Goal: Information Seeking & Learning: Check status

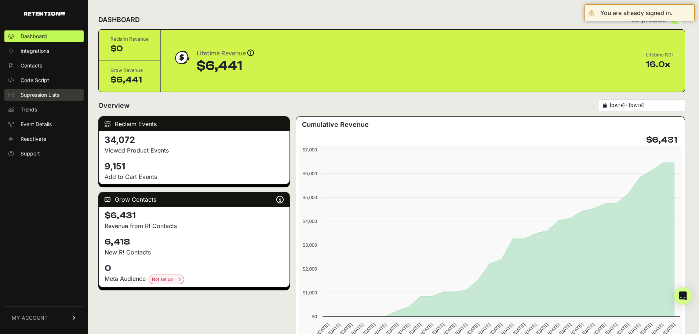
click at [41, 96] on span "Supression Lists" at bounding box center [40, 94] width 39 height 7
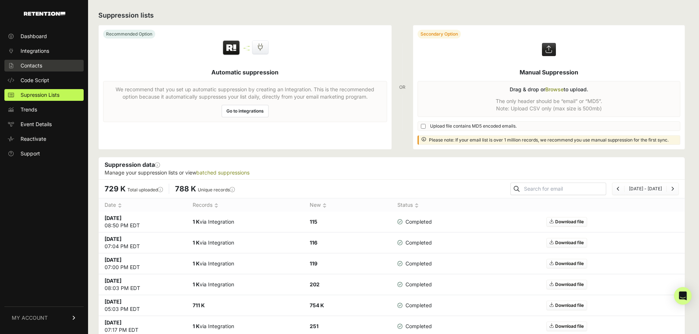
click at [50, 66] on link "Contacts" at bounding box center [43, 66] width 79 height 12
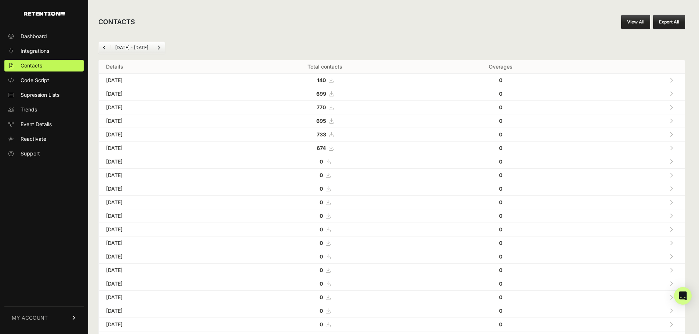
click at [634, 22] on link "View All" at bounding box center [635, 22] width 29 height 15
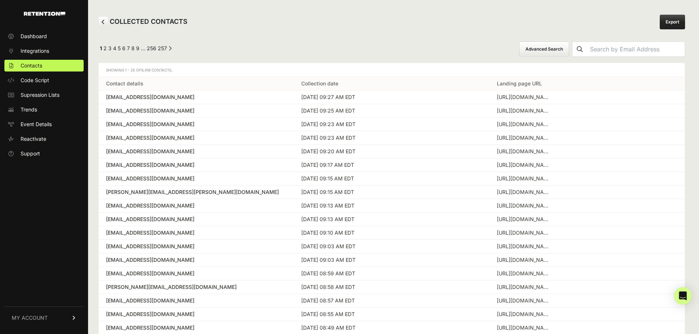
click at [645, 48] on input "text" at bounding box center [636, 49] width 98 height 15
type input "[EMAIL_ADDRESS][DOMAIN_NAME]"
click at [583, 48] on icon "submit" at bounding box center [580, 49] width 6 height 6
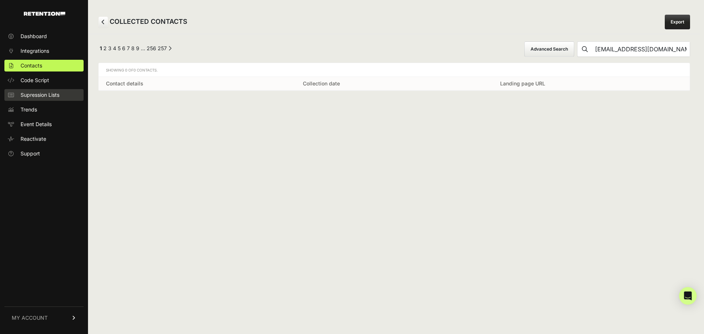
click at [65, 93] on link "Supression Lists" at bounding box center [43, 95] width 79 height 12
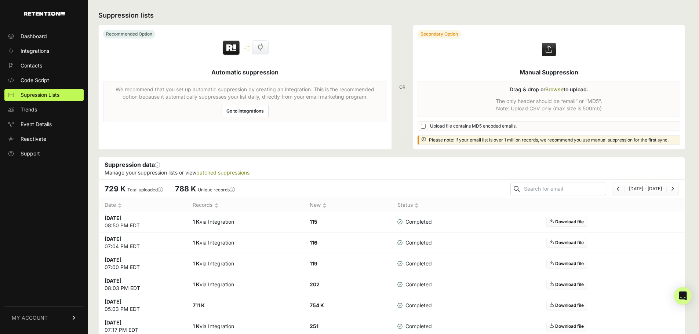
click at [567, 191] on input "text" at bounding box center [563, 189] width 83 height 10
type input "[EMAIL_ADDRESS][DOMAIN_NAME]"
click at [522, 188] on button "submit" at bounding box center [517, 189] width 12 height 12
